Goal: Obtain resource: Obtain resource

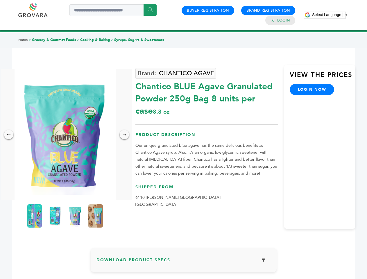
click at [330, 15] on span "Select Language" at bounding box center [326, 15] width 29 height 4
click at [65, 135] on img at bounding box center [65, 134] width 101 height 131
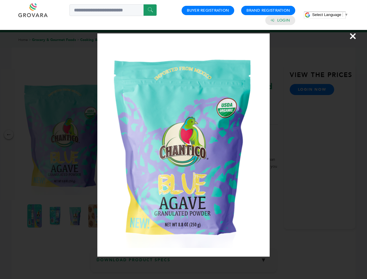
click at [9, 135] on div "×" at bounding box center [183, 139] width 367 height 279
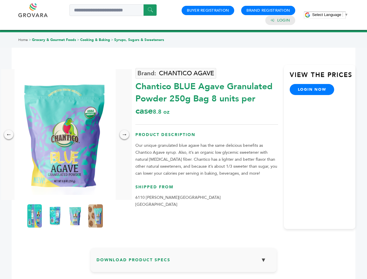
click at [125, 135] on div "→" at bounding box center [124, 134] width 9 height 9
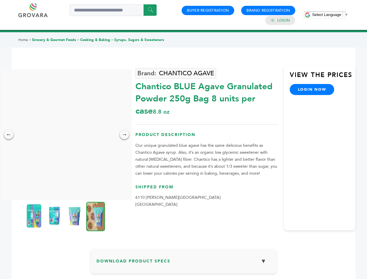
click at [35, 216] on img at bounding box center [34, 216] width 15 height 23
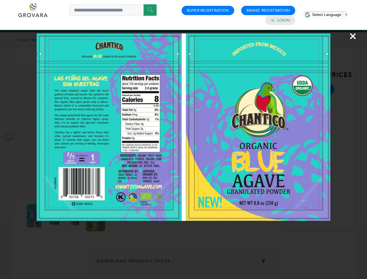
click at [55, 216] on div "×" at bounding box center [183, 139] width 367 height 279
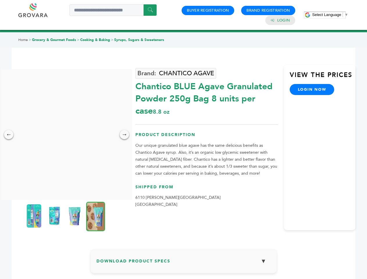
click at [75, 216] on img at bounding box center [74, 216] width 15 height 23
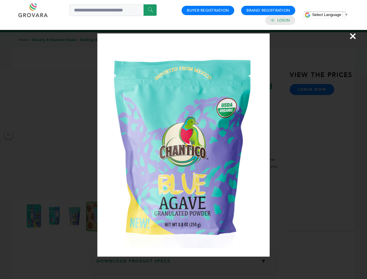
click at [96, 216] on div "×" at bounding box center [183, 139] width 367 height 279
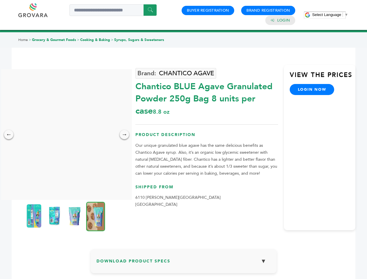
click at [184, 262] on h3 "Download Product Specs ▼" at bounding box center [184, 263] width 175 height 17
